Goal: Information Seeking & Learning: Learn about a topic

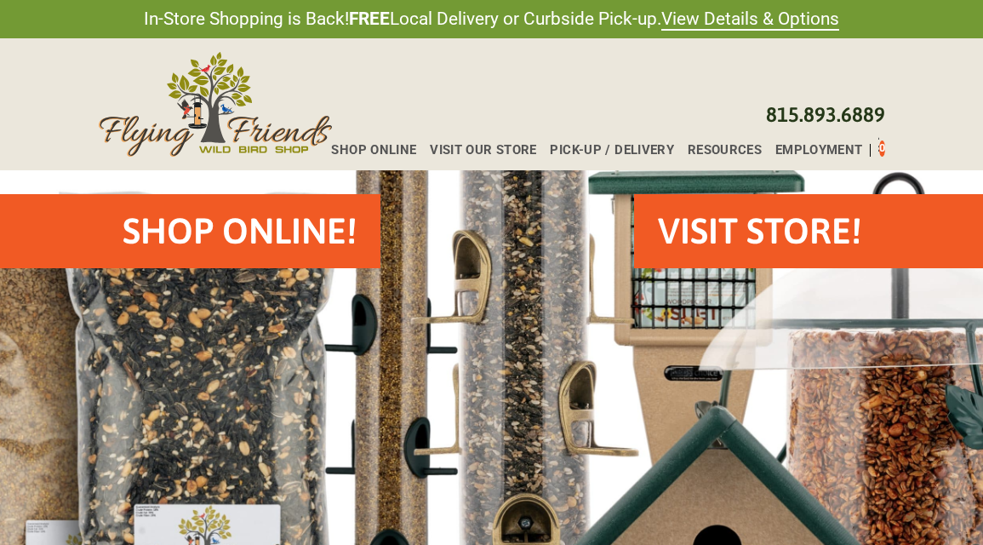
click at [289, 221] on h2 "Shop Online!" at bounding box center [240, 231] width 234 height 50
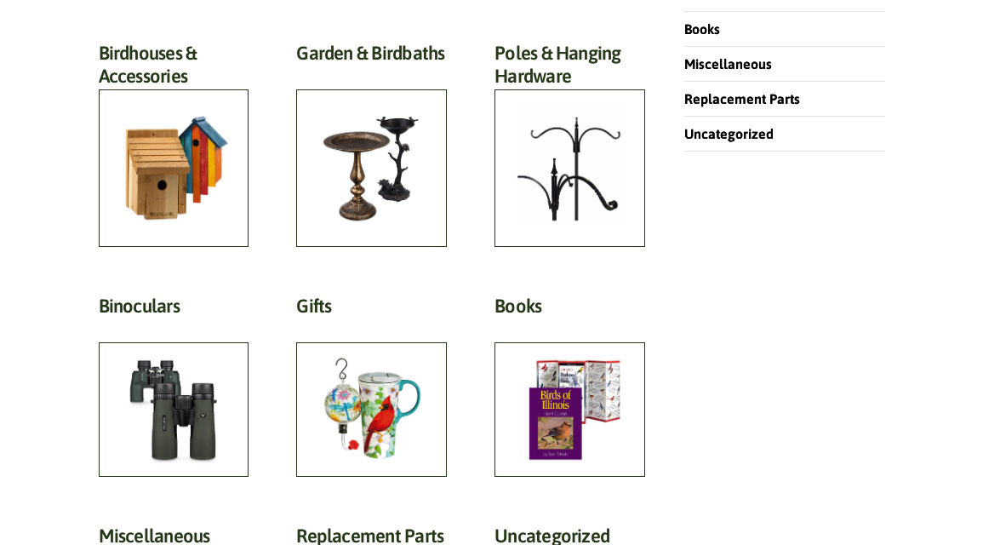
scroll to position [698, 0]
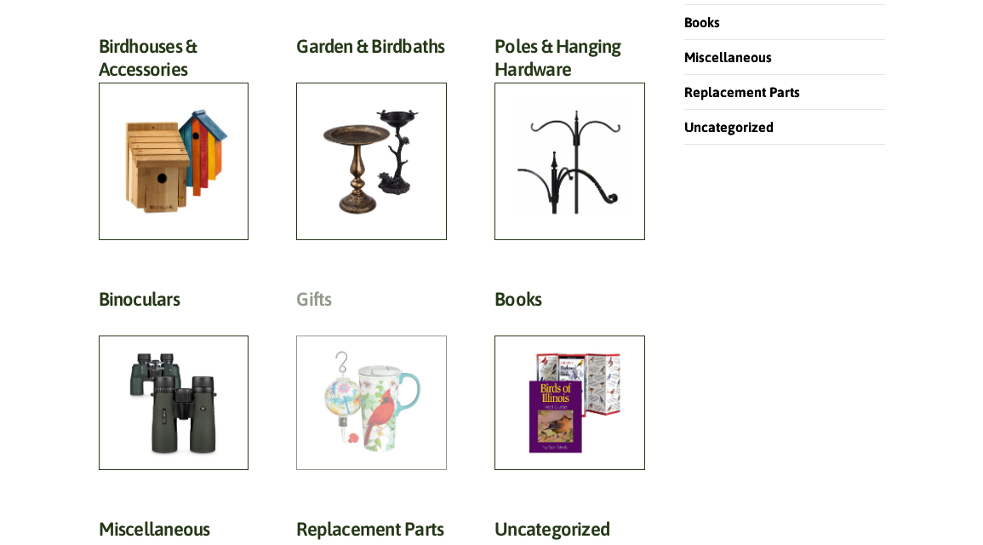
click at [374, 319] on h2 "Gifts (81)" at bounding box center [371, 304] width 151 height 32
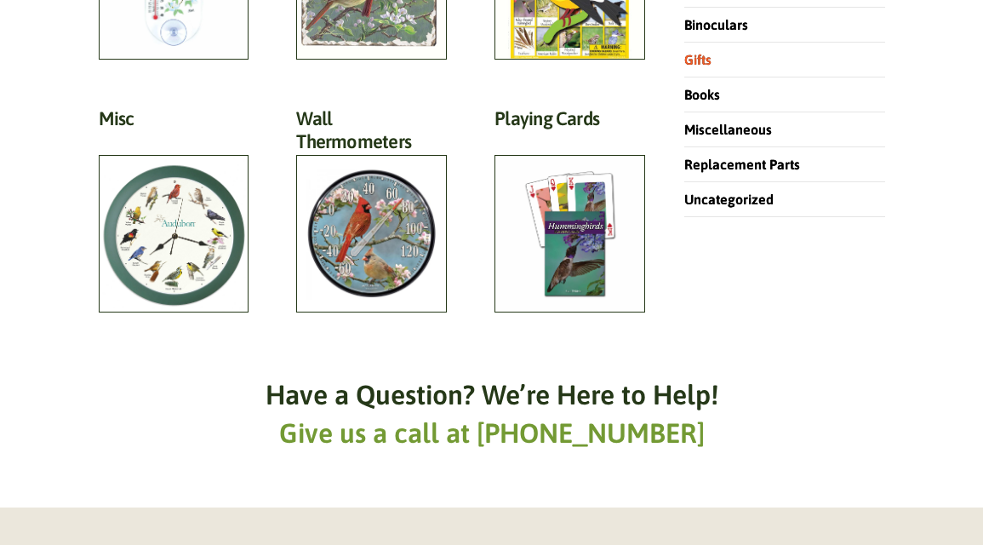
scroll to position [424, 0]
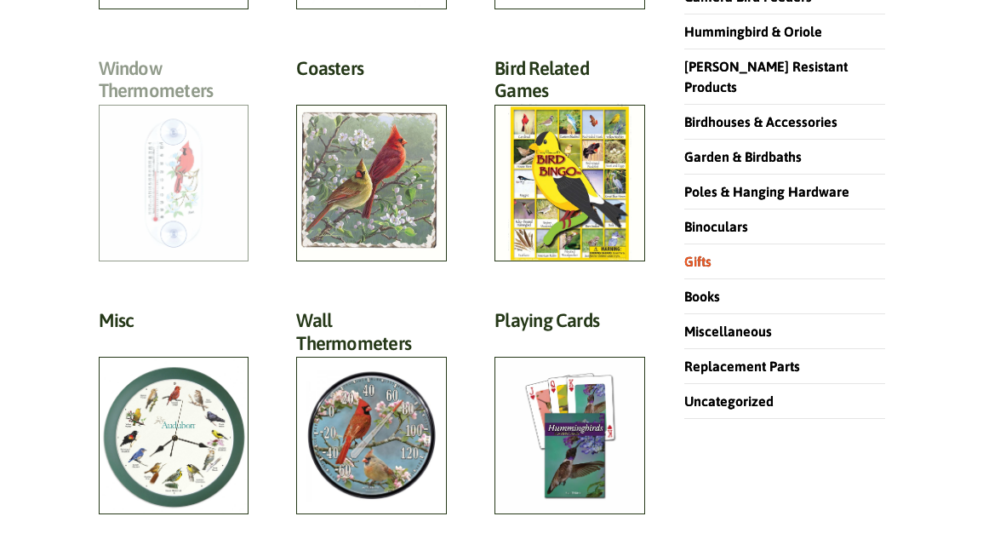
click at [149, 96] on h2 "Window Thermometers (7)" at bounding box center [174, 84] width 151 height 54
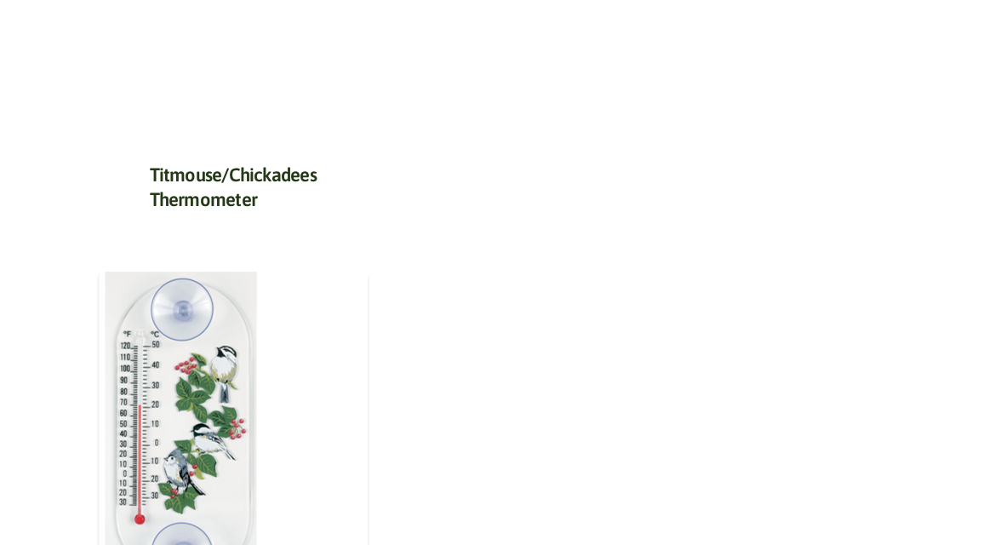
scroll to position [1925, 0]
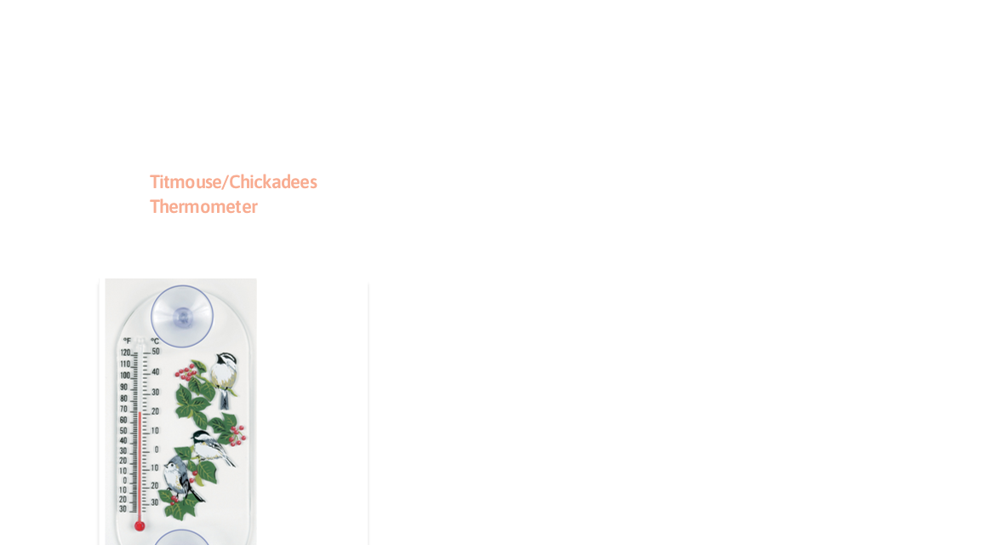
click at [192, 185] on link "Titmouse/Chickadees Thermometer" at bounding box center [233, 193] width 167 height 47
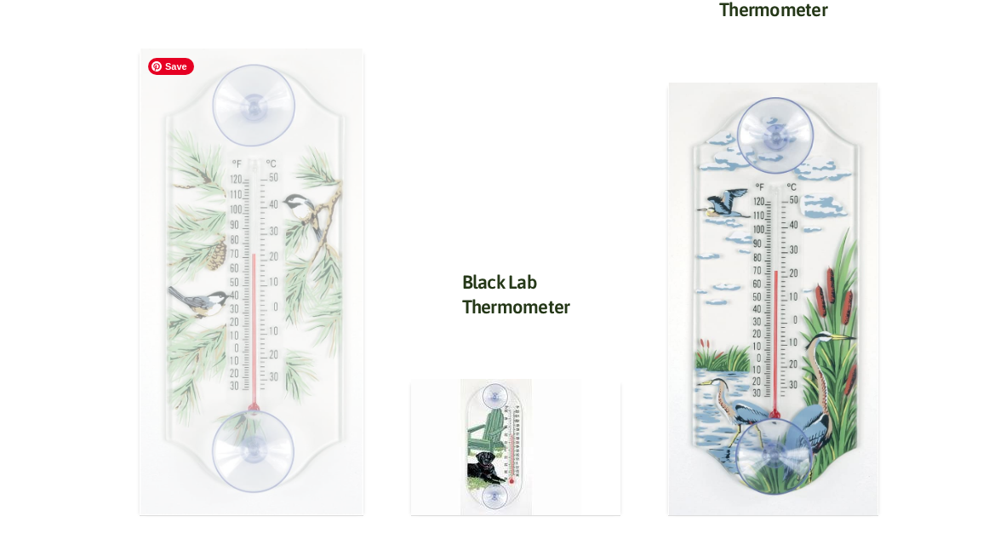
scroll to position [881, 0]
click at [241, 324] on img at bounding box center [252, 282] width 224 height 467
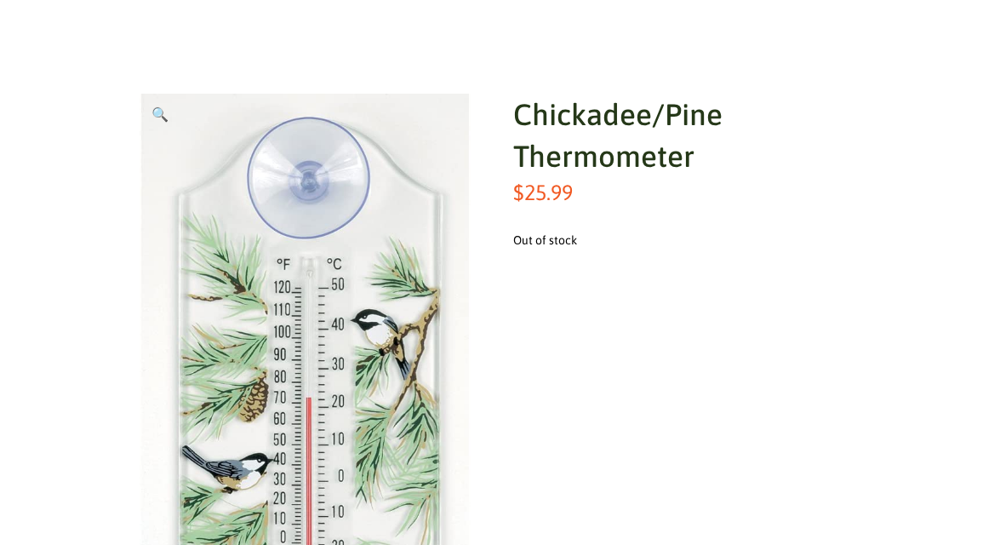
scroll to position [202, 0]
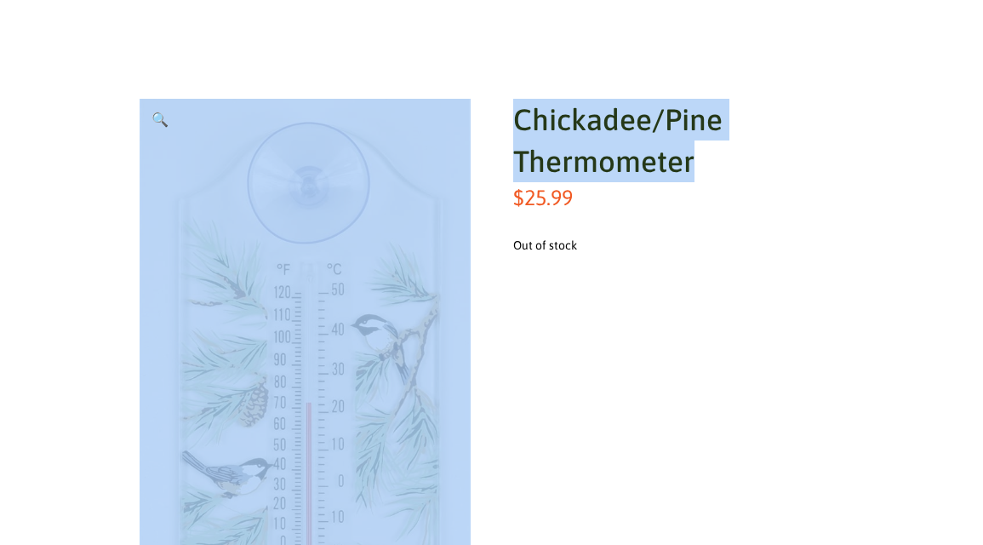
drag, startPoint x: 700, startPoint y: 163, endPoint x: 480, endPoint y: 117, distance: 224.6
click at [480, 117] on div "🔍 Chickadee/Pine Thermometer $ 25.99 Out of stock" at bounding box center [492, 443] width 748 height 733
copy div "Chickadee/Pine Thermometer"
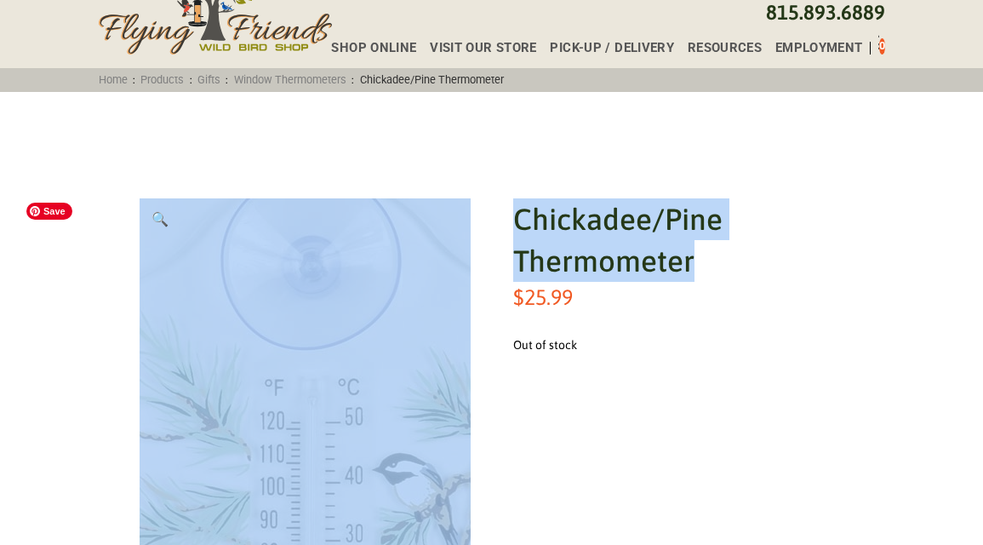
scroll to position [0, 0]
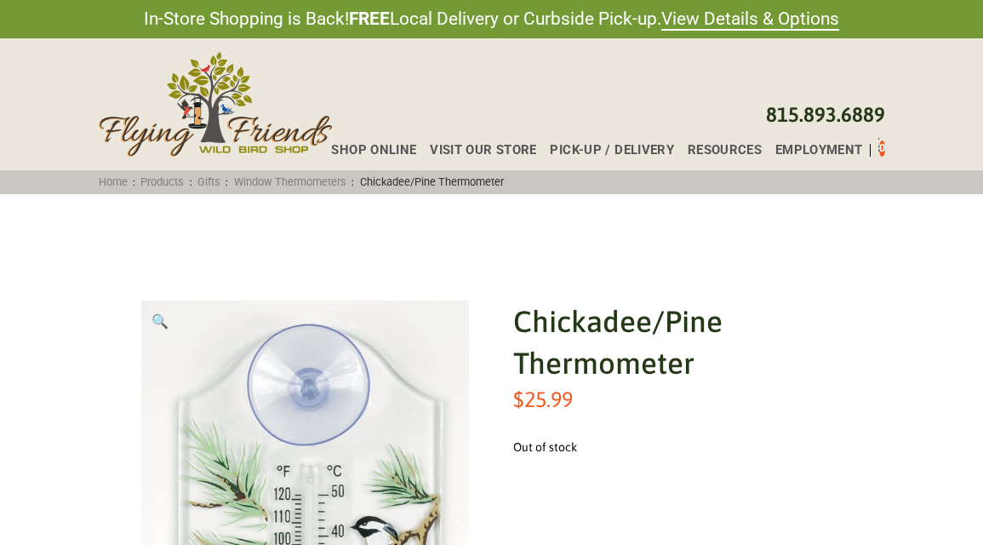
click at [344, 182] on link "Window Thermometers" at bounding box center [289, 181] width 123 height 13
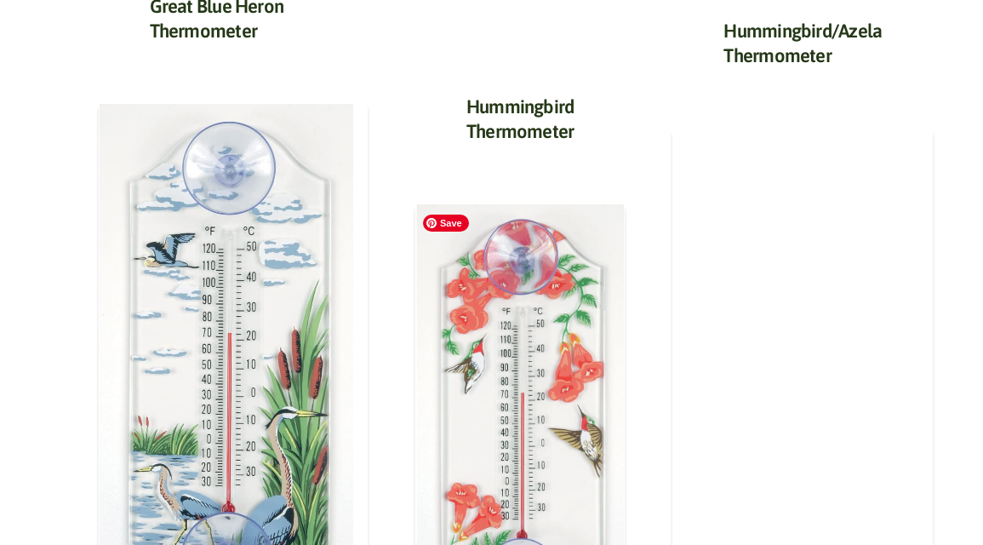
scroll to position [1106, 0]
